Goal: Task Accomplishment & Management: Use online tool/utility

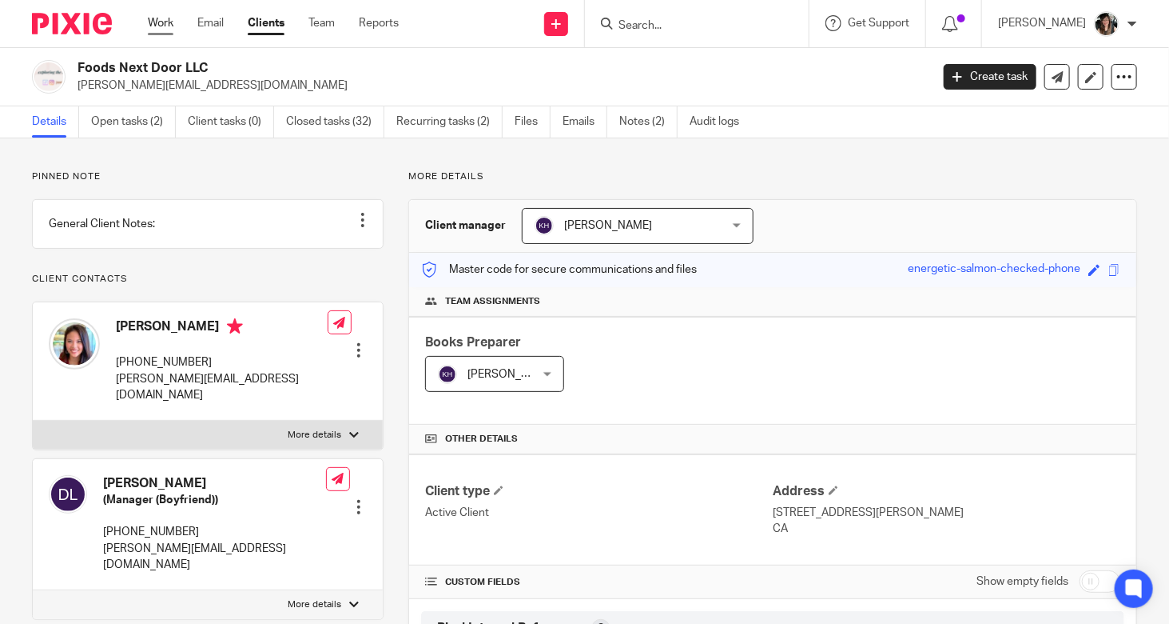
click at [158, 25] on link "Work" at bounding box center [161, 23] width 26 height 16
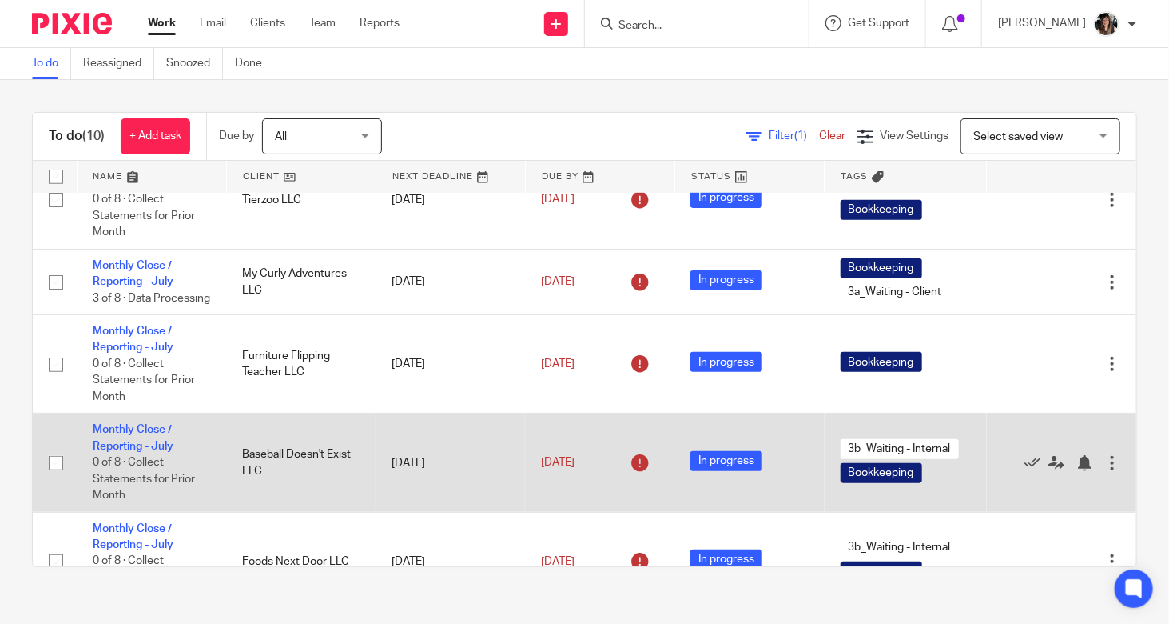
scroll to position [566, 0]
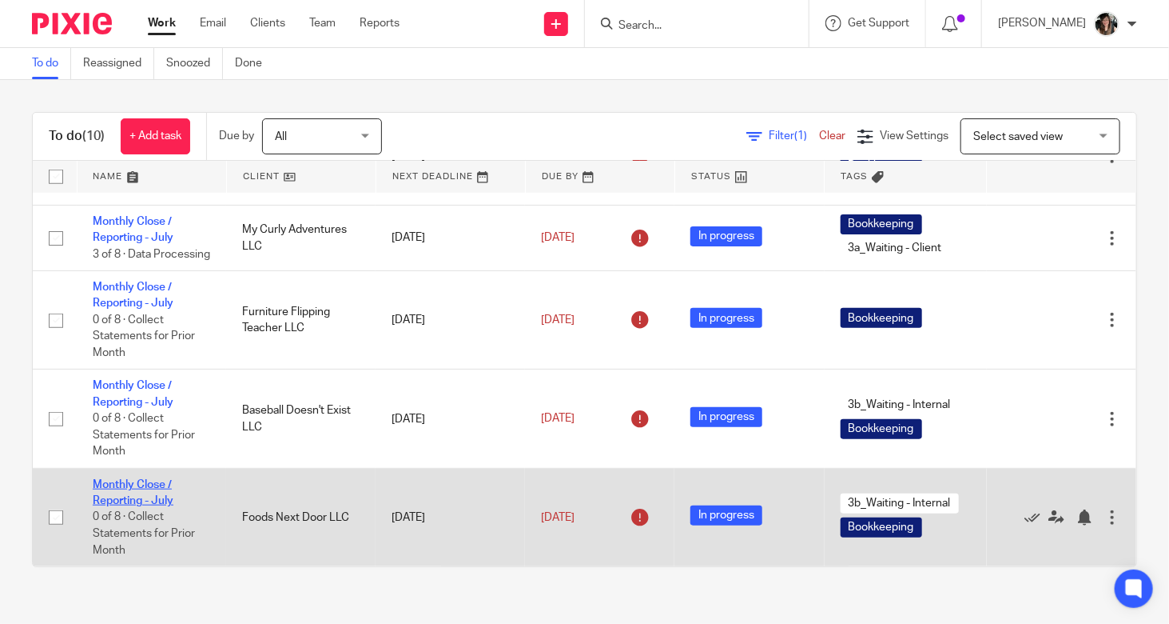
click at [148, 495] on link "Monthly Close / Reporting - July" at bounding box center [133, 492] width 81 height 27
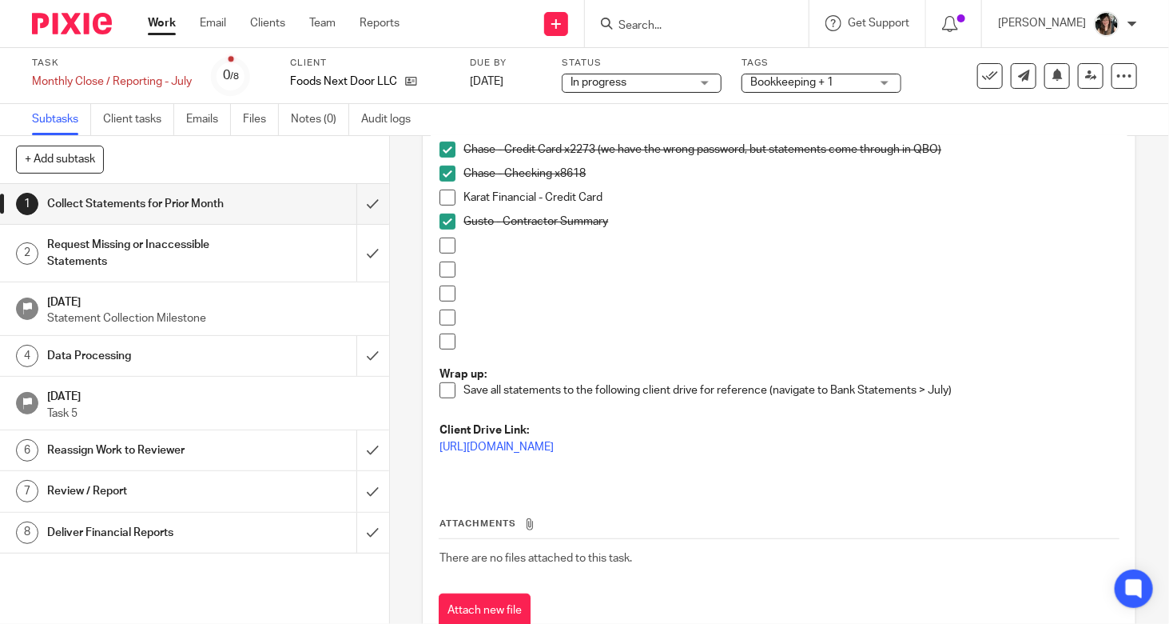
scroll to position [320, 0]
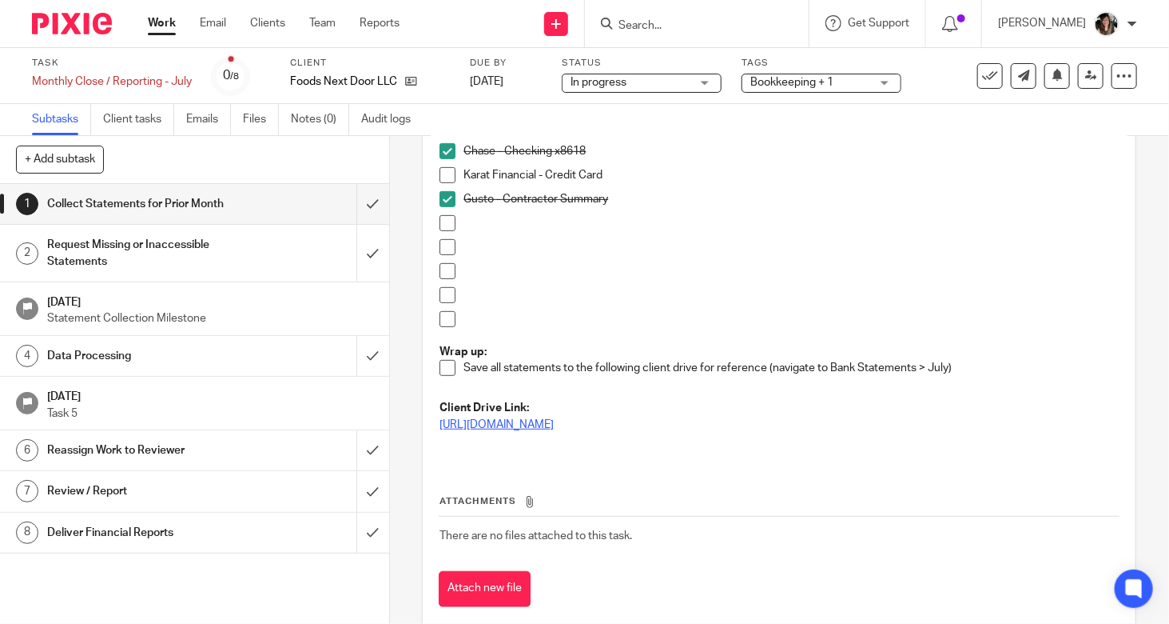
click at [554, 420] on link "[URL][DOMAIN_NAME]" at bounding box center [497, 424] width 114 height 11
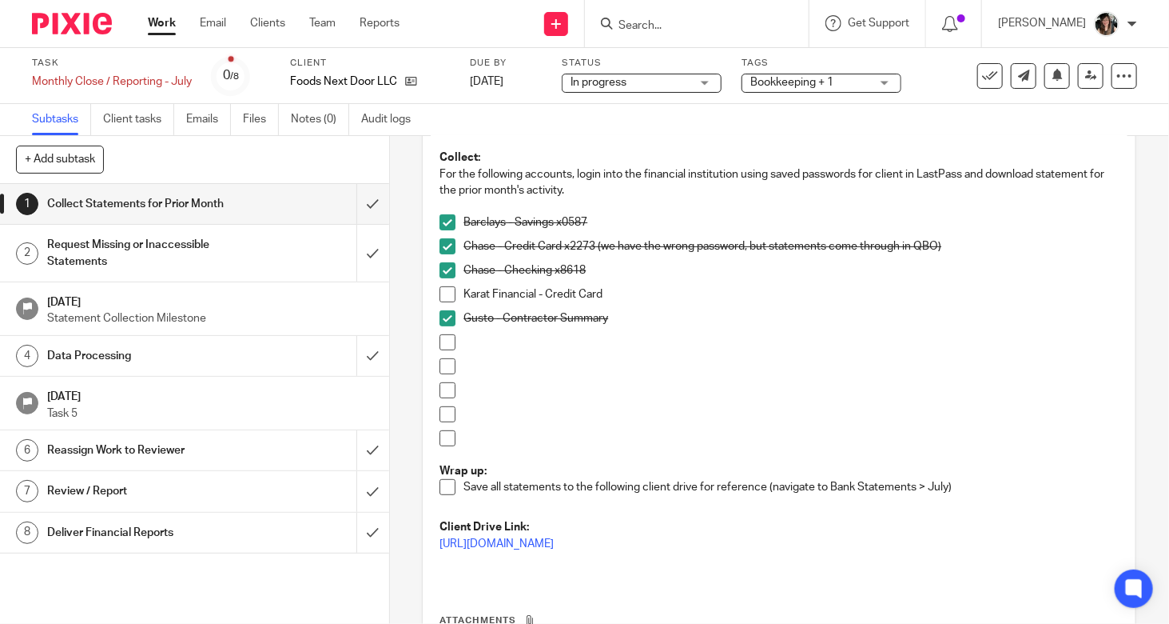
scroll to position [160, 0]
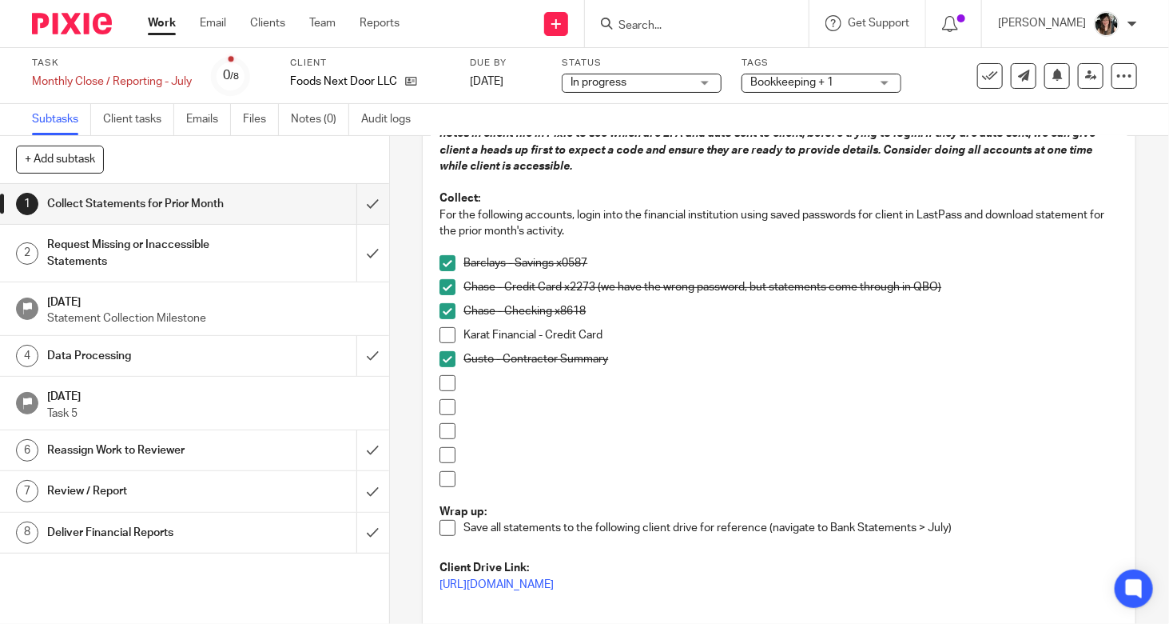
click at [206, 357] on h1 "Data Processing" at bounding box center [145, 356] width 196 height 24
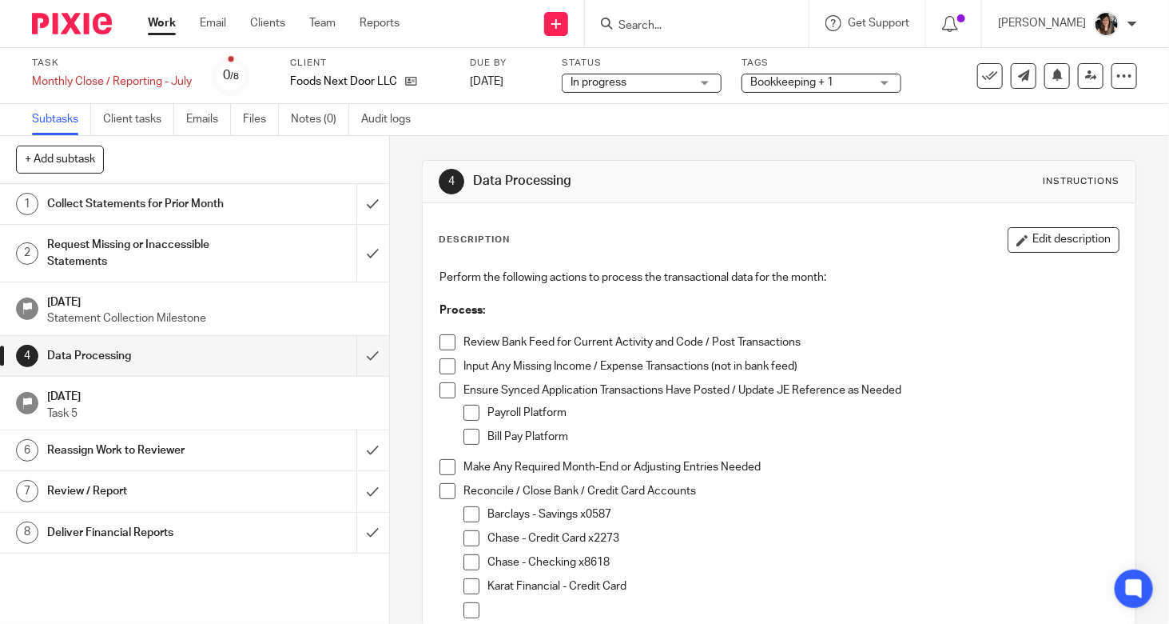
scroll to position [160, 0]
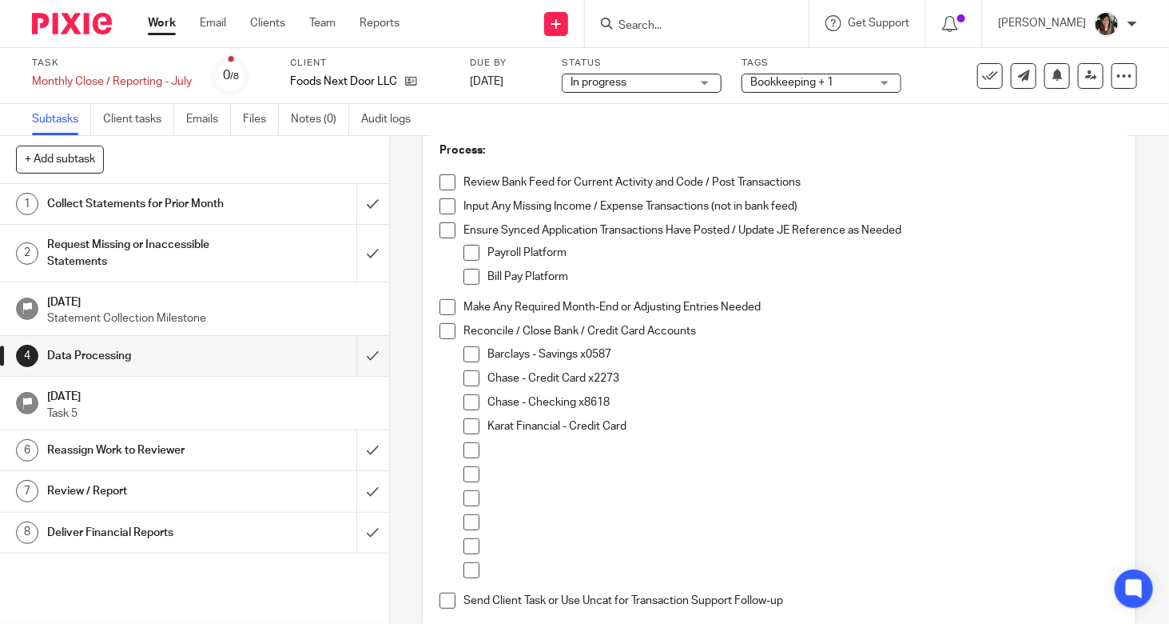
click at [464, 352] on span at bounding box center [472, 354] width 16 height 16
click at [465, 376] on span at bounding box center [472, 378] width 16 height 16
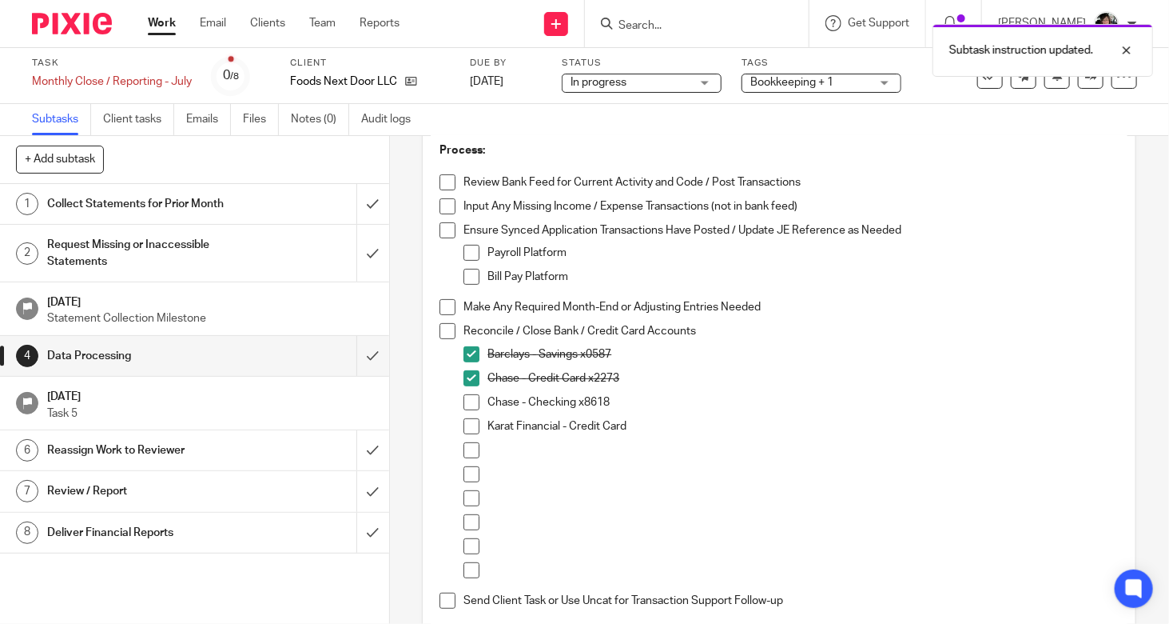
click at [464, 402] on span at bounding box center [472, 402] width 16 height 16
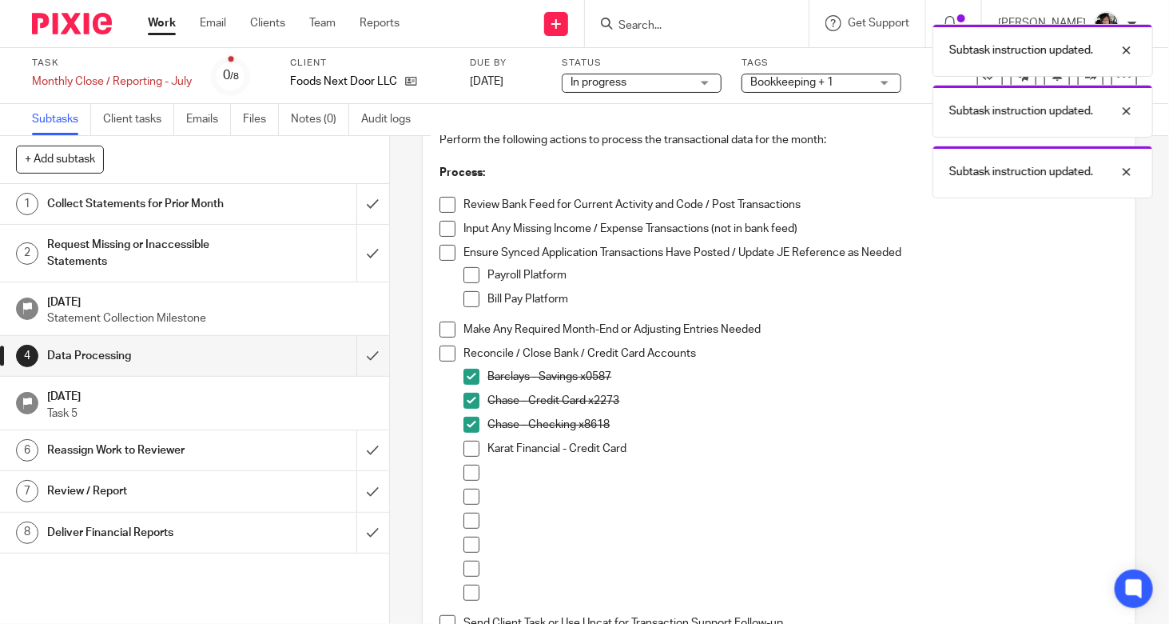
scroll to position [0, 0]
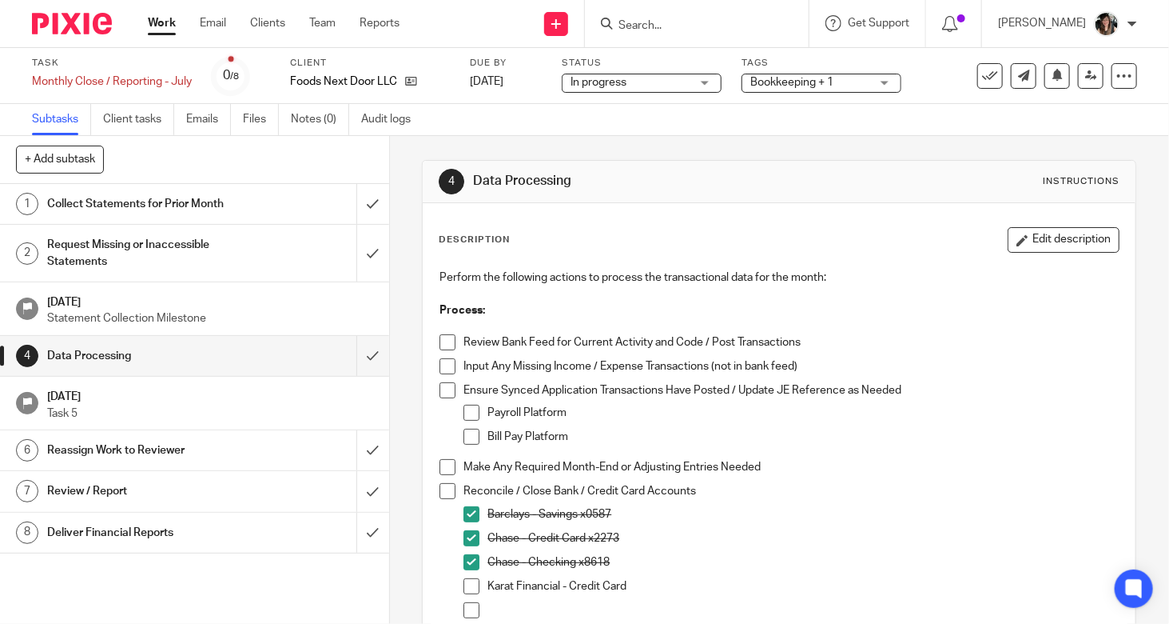
click at [162, 31] on link "Work" at bounding box center [162, 23] width 28 height 16
